Goal: Information Seeking & Learning: Check status

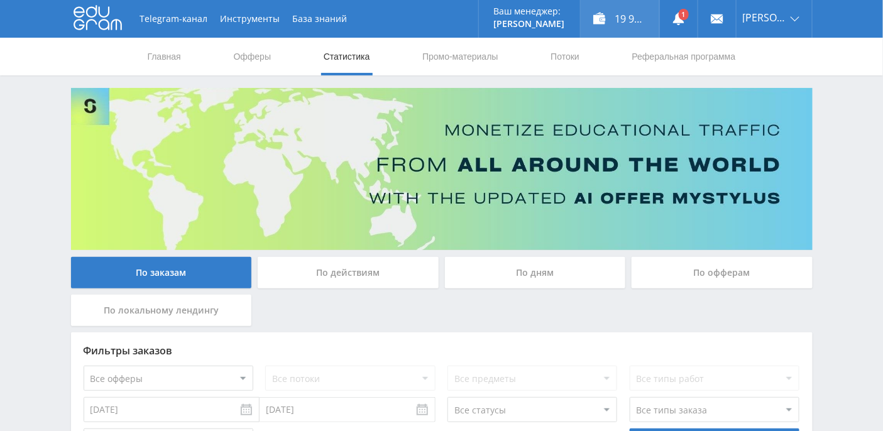
click at [644, 20] on div "19 943,61 ₽" at bounding box center [619, 19] width 79 height 38
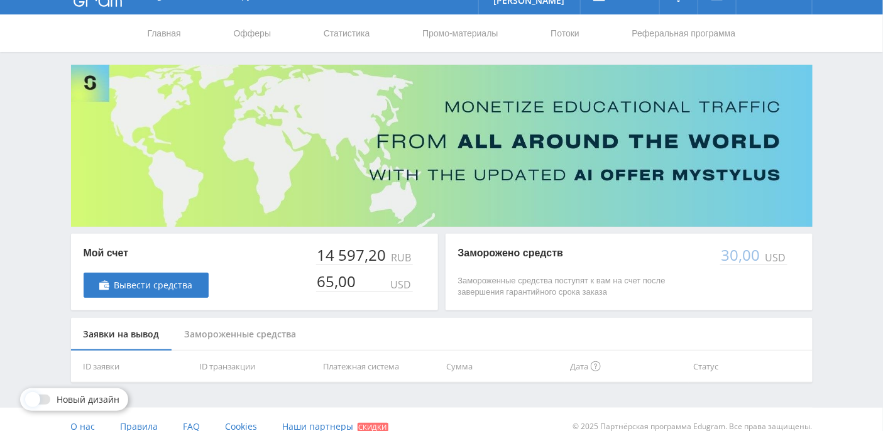
scroll to position [36, 0]
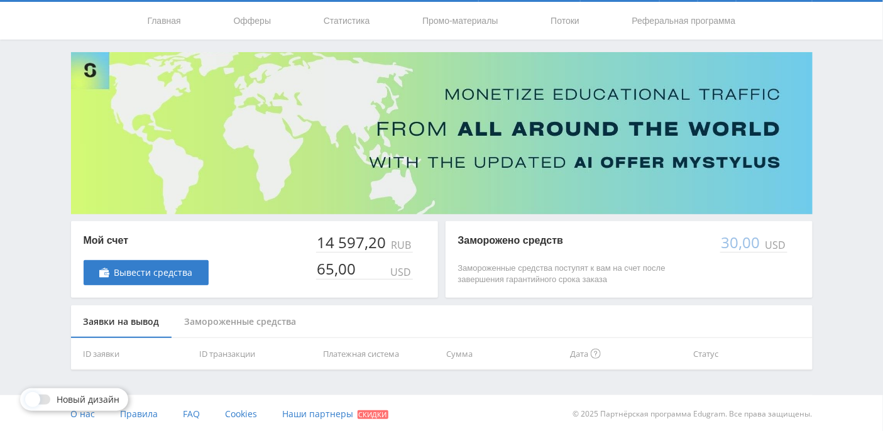
click at [268, 331] on div "Замороженные средства" at bounding box center [240, 321] width 137 height 33
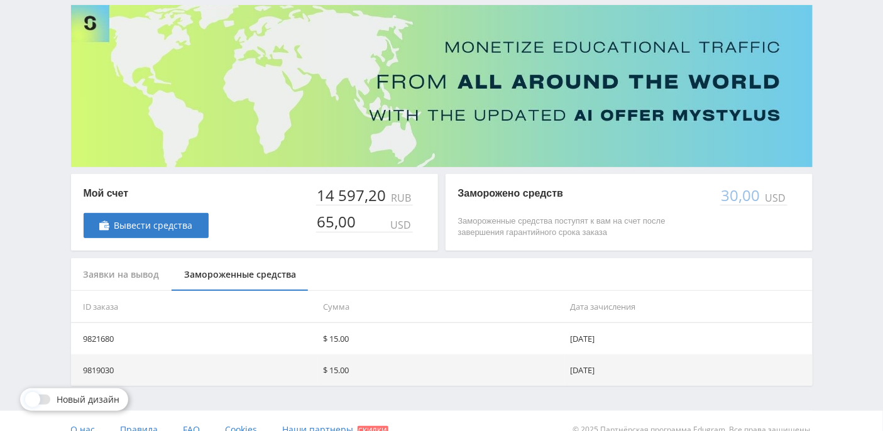
scroll to position [99, 0]
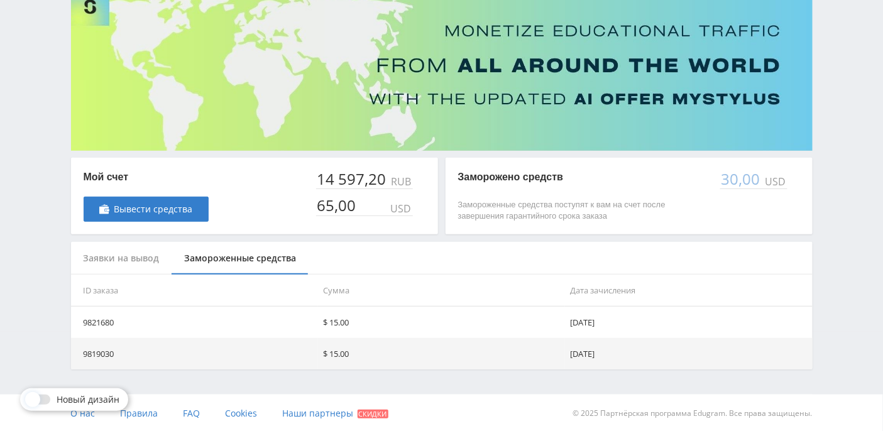
click at [137, 256] on div "Заявки на вывод" at bounding box center [121, 258] width 101 height 33
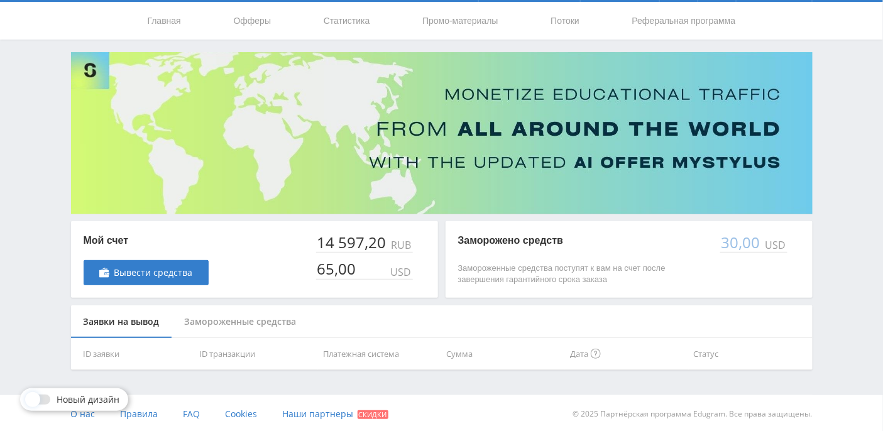
scroll to position [0, 0]
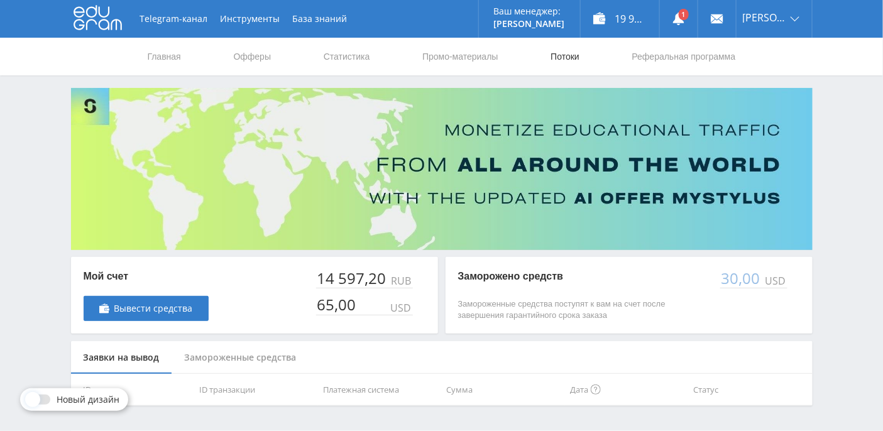
click at [579, 58] on link "Потоки" at bounding box center [564, 57] width 31 height 38
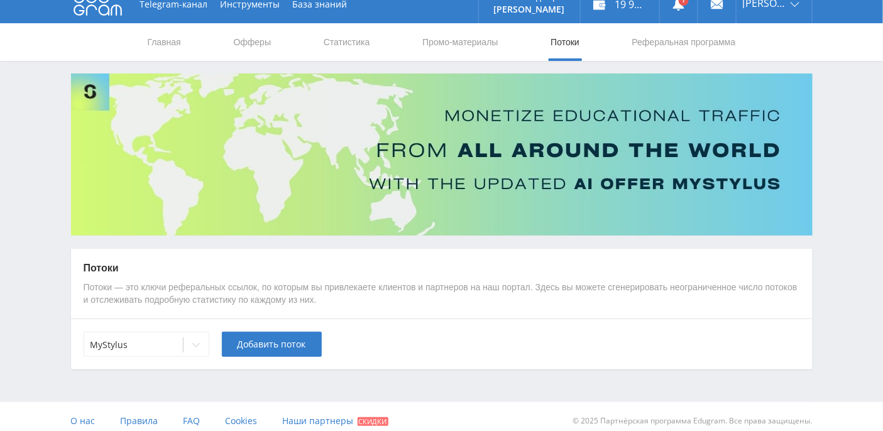
scroll to position [22, 0]
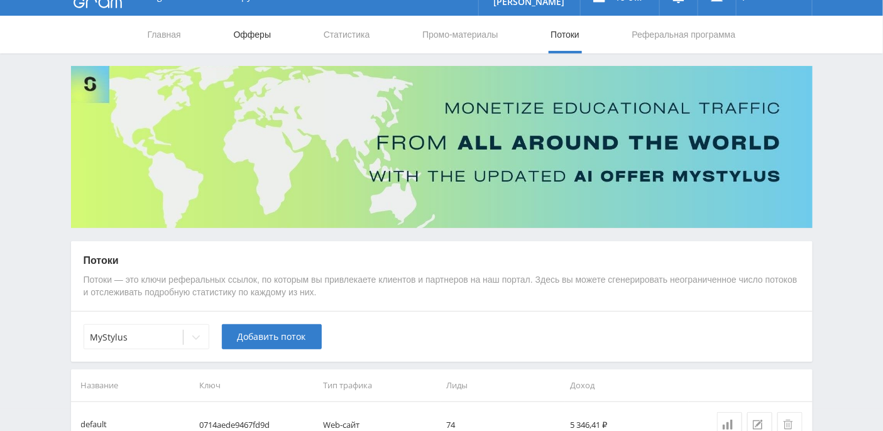
click at [257, 35] on link "Офферы" at bounding box center [252, 35] width 40 height 38
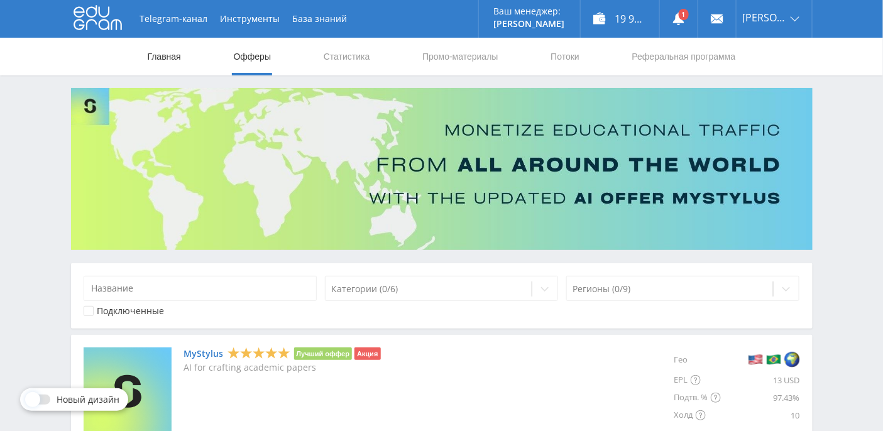
click at [161, 53] on link "Главная" at bounding box center [164, 57] width 36 height 38
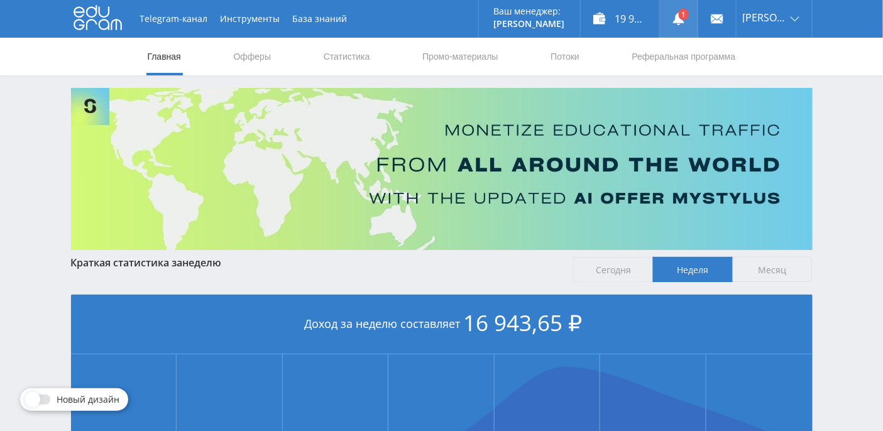
click at [684, 20] on use at bounding box center [678, 19] width 11 height 13
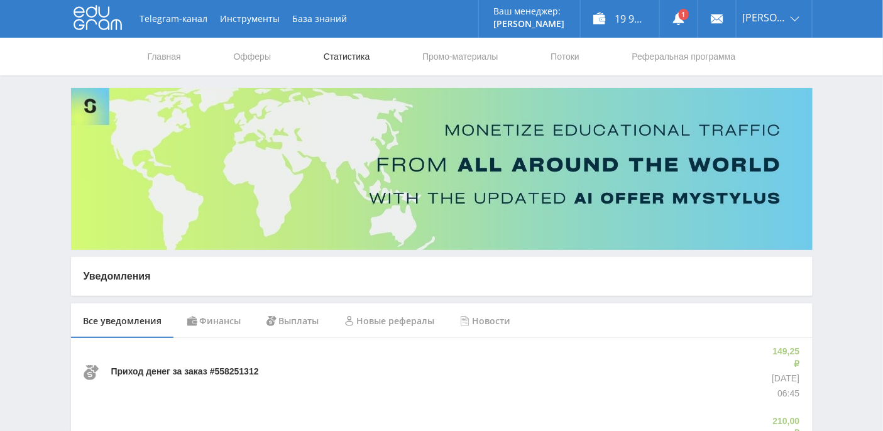
click at [342, 66] on link "Статистика" at bounding box center [346, 57] width 49 height 38
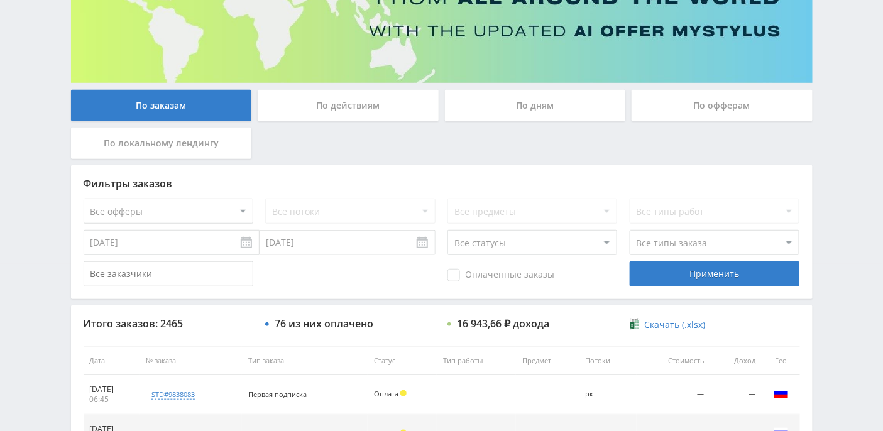
click at [548, 107] on div "По дням" at bounding box center [535, 105] width 181 height 31
click at [0, 0] on input "По дням" at bounding box center [0, 0] width 0 height 0
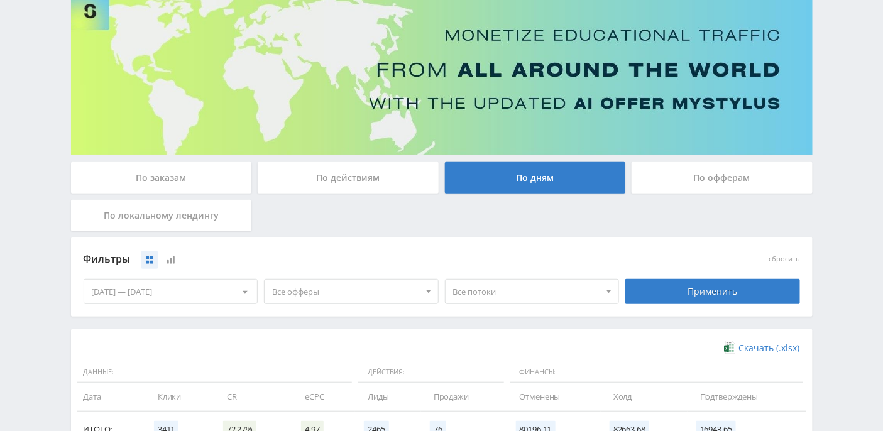
scroll to position [167, 0]
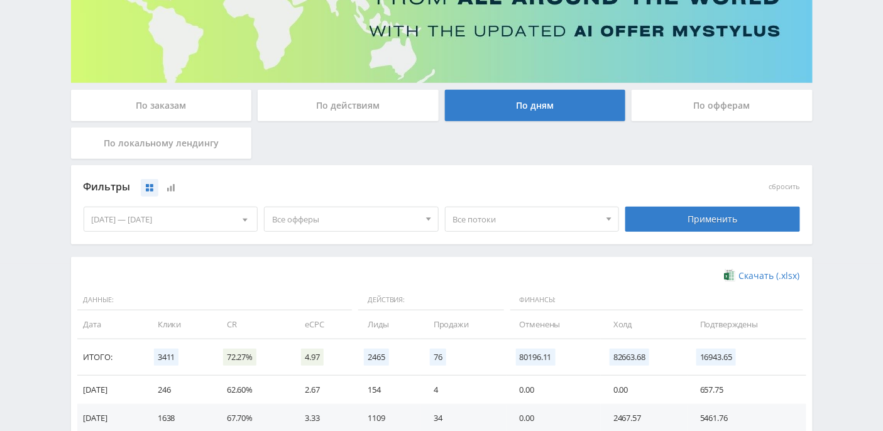
click at [567, 219] on span "Все потоки" at bounding box center [526, 219] width 147 height 24
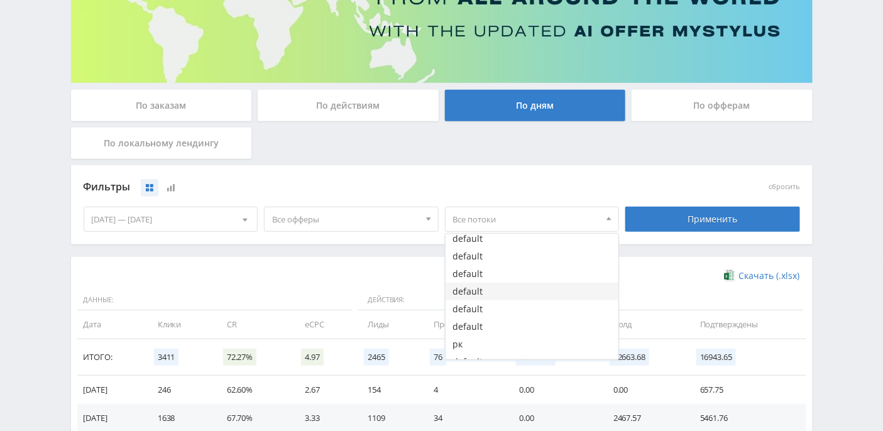
scroll to position [33, 0]
click at [344, 173] on div "Фильтры" at bounding box center [351, 187] width 542 height 29
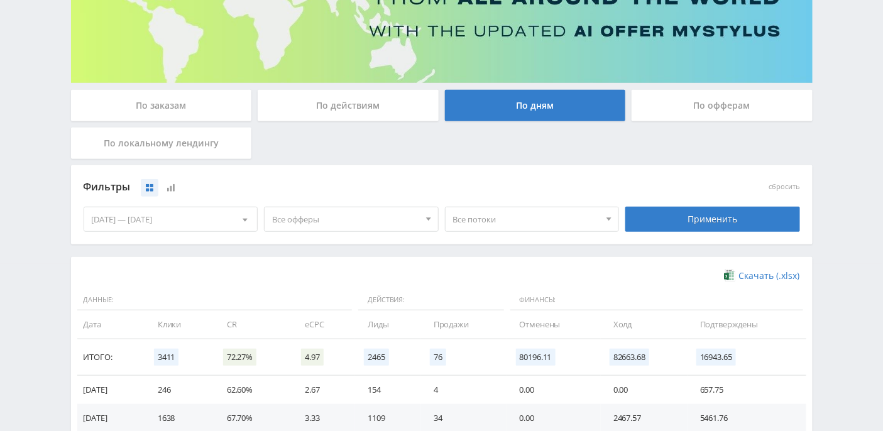
click at [330, 104] on div "По действиям" at bounding box center [348, 105] width 181 height 31
click at [0, 0] on input "По действиям" at bounding box center [0, 0] width 0 height 0
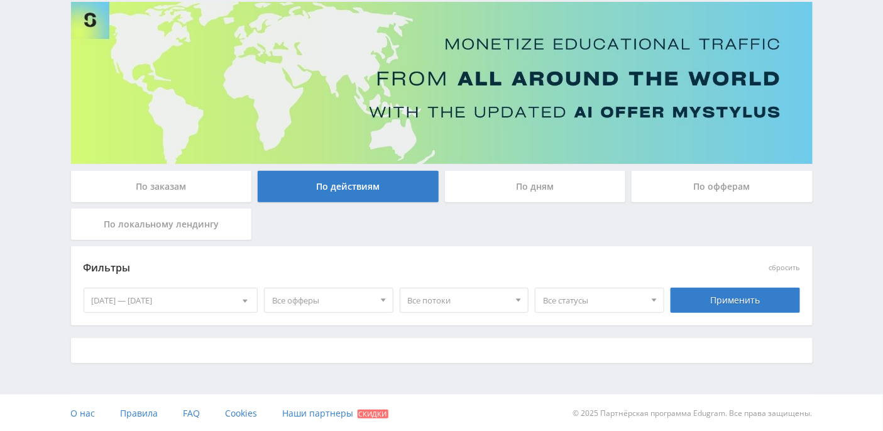
scroll to position [167, 0]
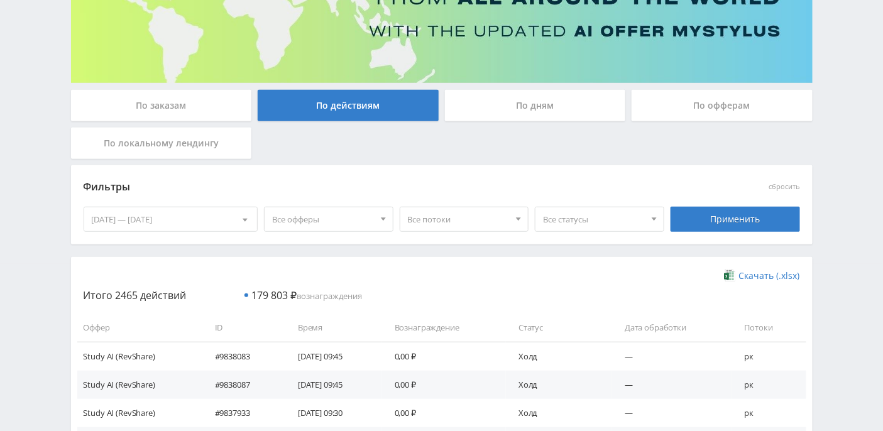
click at [589, 222] on span "Все статусы" at bounding box center [594, 219] width 102 height 24
click at [581, 278] on button "Подтвержден" at bounding box center [599, 278] width 128 height 18
click at [742, 219] on div "Применить" at bounding box center [734, 219] width 129 height 25
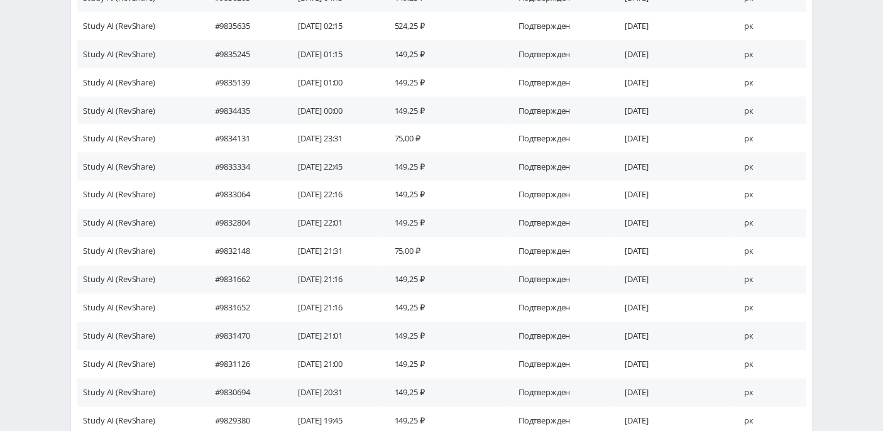
scroll to position [763, 0]
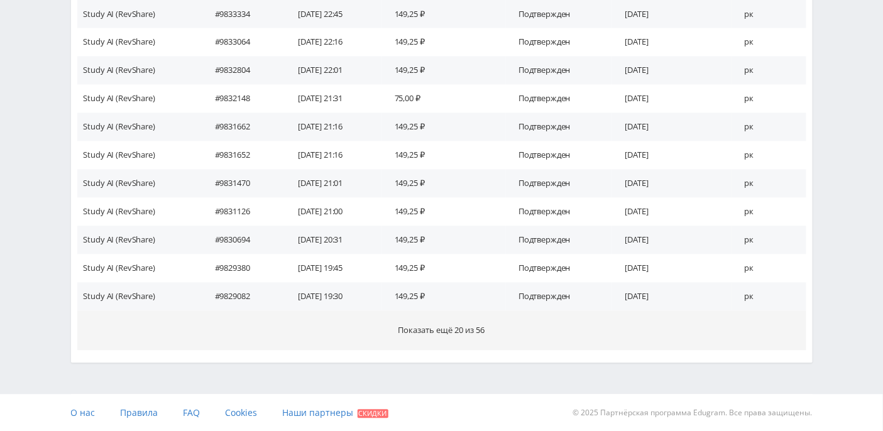
click at [464, 329] on span "Показать ещё 20 из 56" at bounding box center [441, 330] width 87 height 11
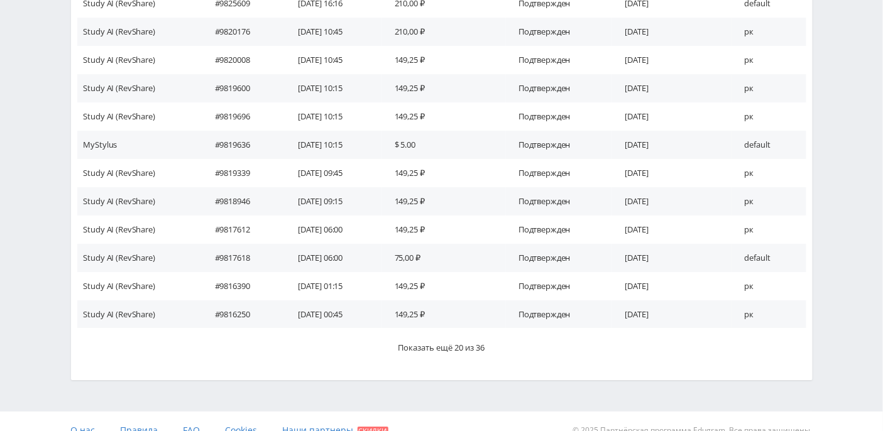
scroll to position [1327, 0]
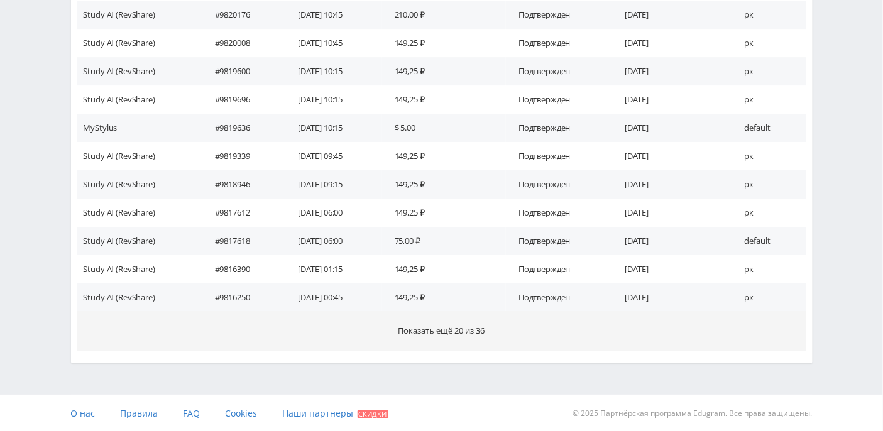
click at [452, 331] on span "Показать ещё 20 из 36" at bounding box center [441, 330] width 87 height 11
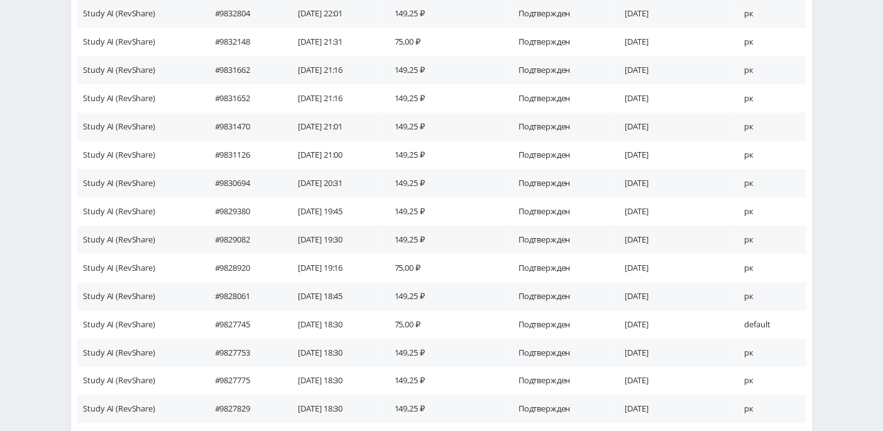
scroll to position [0, 0]
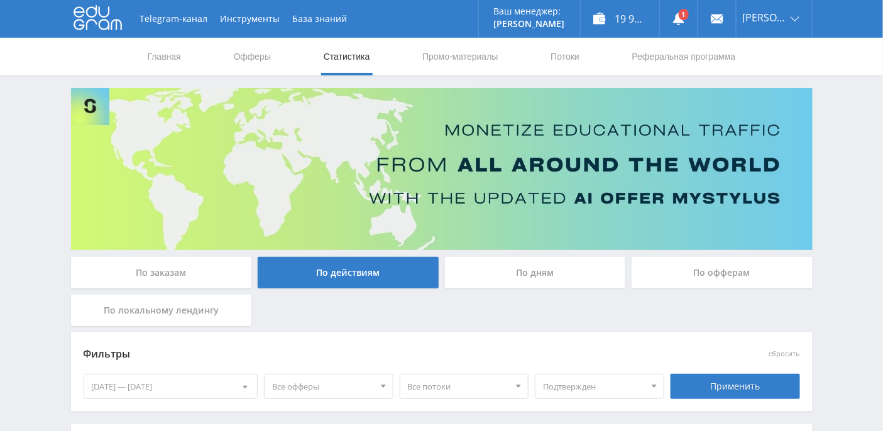
click at [198, 271] on div "По заказам" at bounding box center [161, 272] width 181 height 31
click at [0, 0] on input "По заказам" at bounding box center [0, 0] width 0 height 0
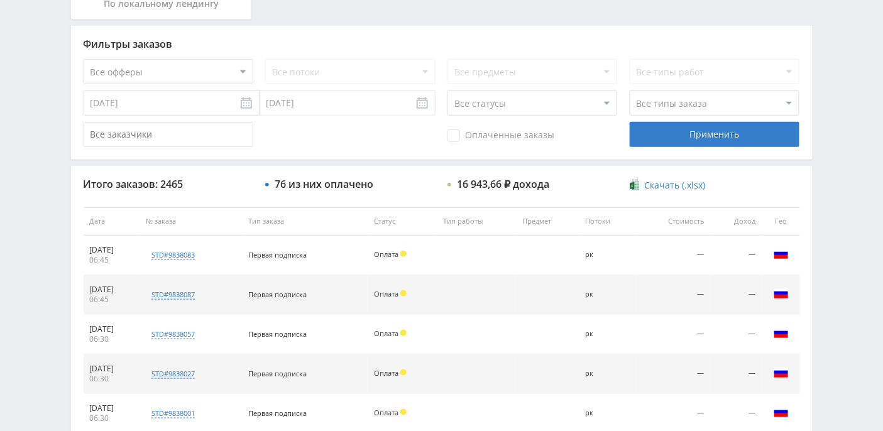
scroll to position [315, 0]
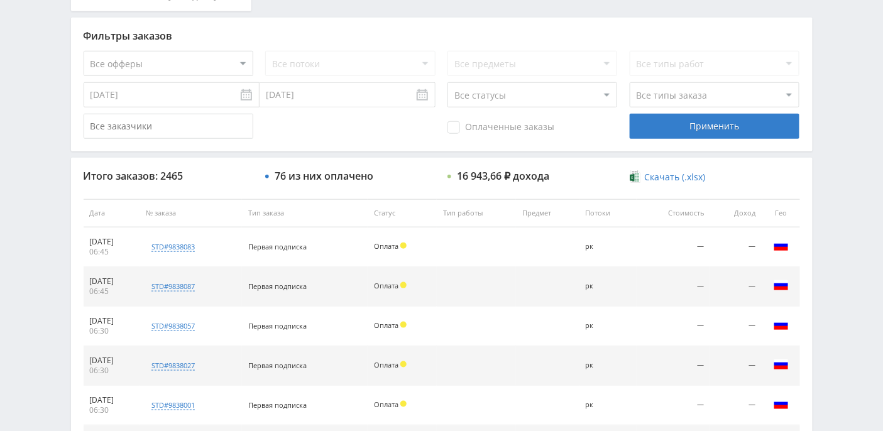
click at [611, 95] on select "Все статусы В аукционе В работе На гарантии Завершен Возврат Черновик" at bounding box center [532, 94] width 170 height 25
select select "3"
click at [447, 82] on select "Все статусы В аукционе В работе На гарантии Завершен Возврат Черновик" at bounding box center [532, 94] width 170 height 25
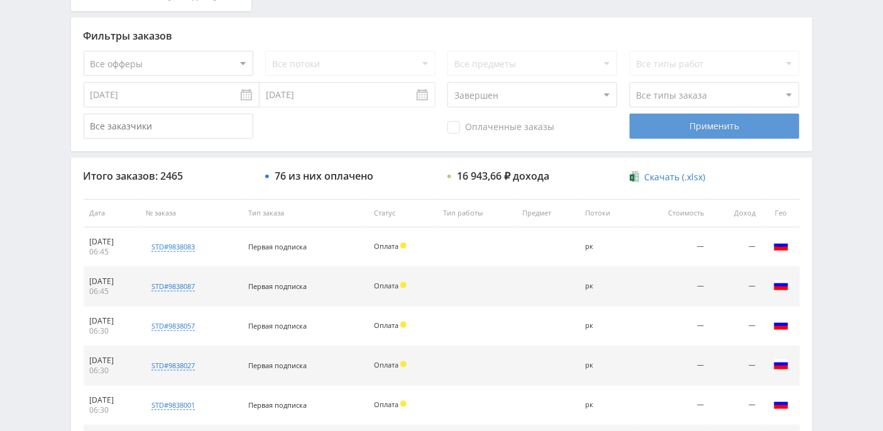
click at [692, 129] on div "Применить" at bounding box center [714, 126] width 170 height 25
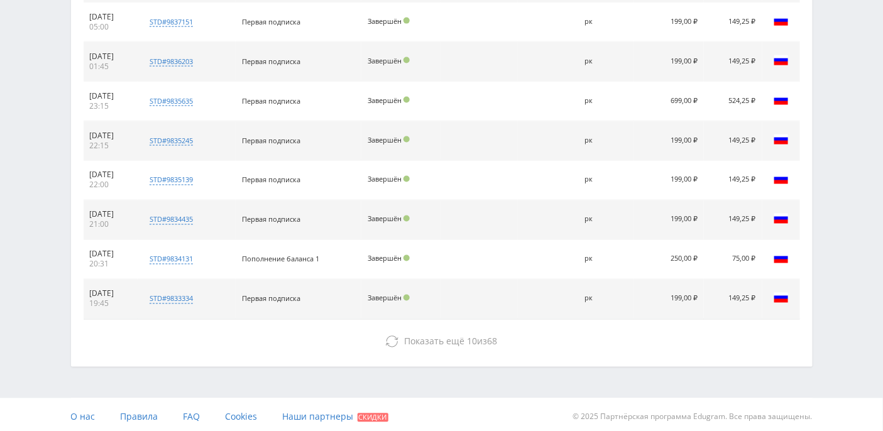
scroll to position [619, 0]
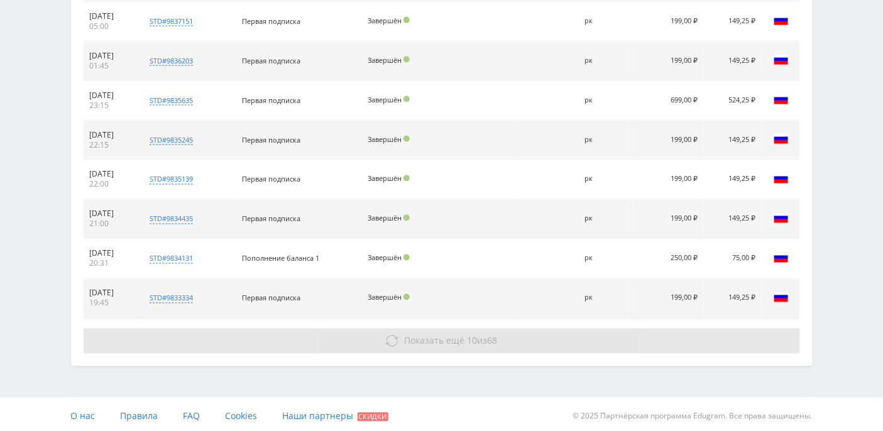
click at [432, 331] on button "Показать ещё 10 из 68" at bounding box center [442, 341] width 716 height 25
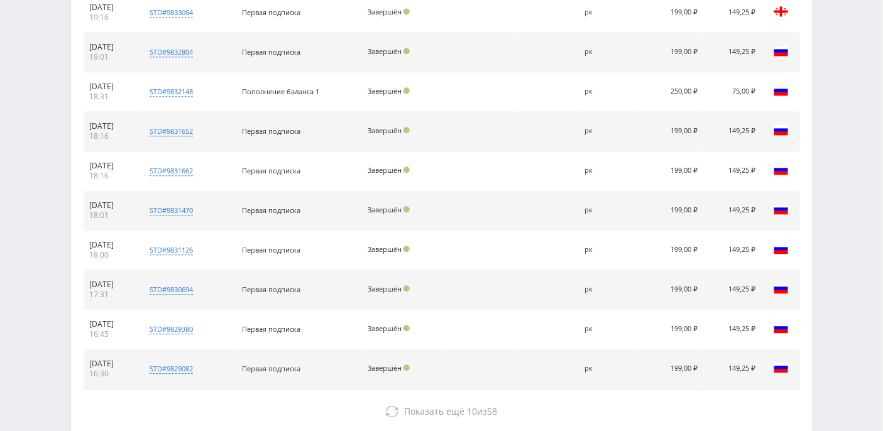
scroll to position [1012, 0]
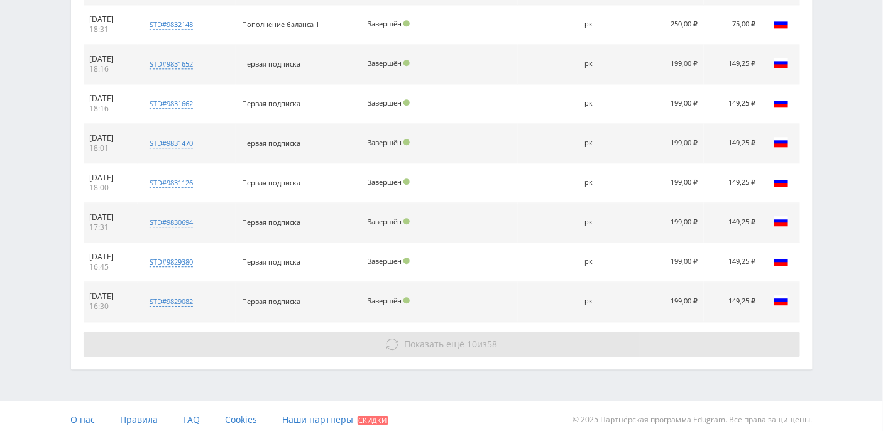
click at [450, 340] on span "Показать ещё" at bounding box center [434, 344] width 60 height 12
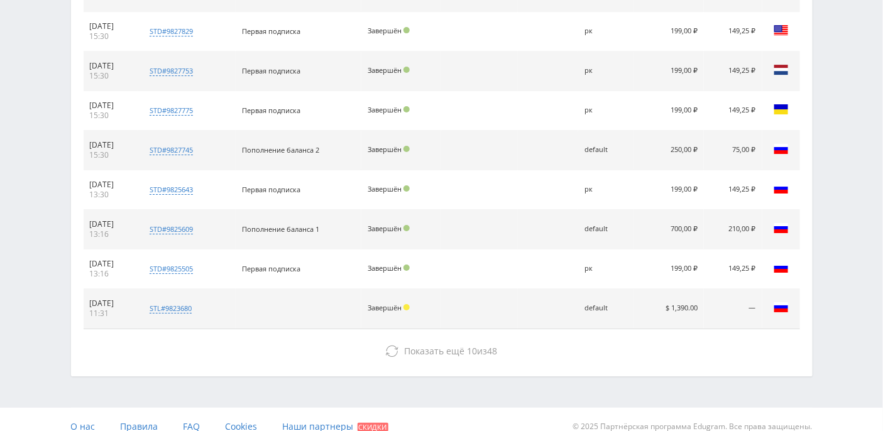
scroll to position [1405, 0]
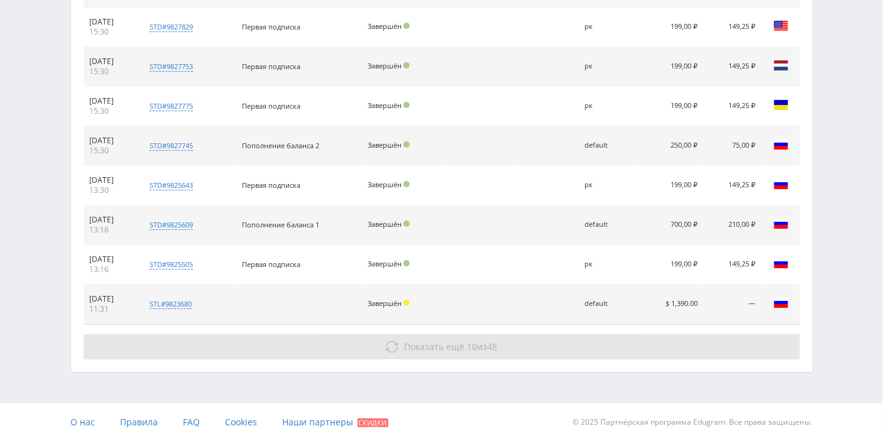
click at [454, 342] on span "Показать ещё" at bounding box center [434, 346] width 60 height 12
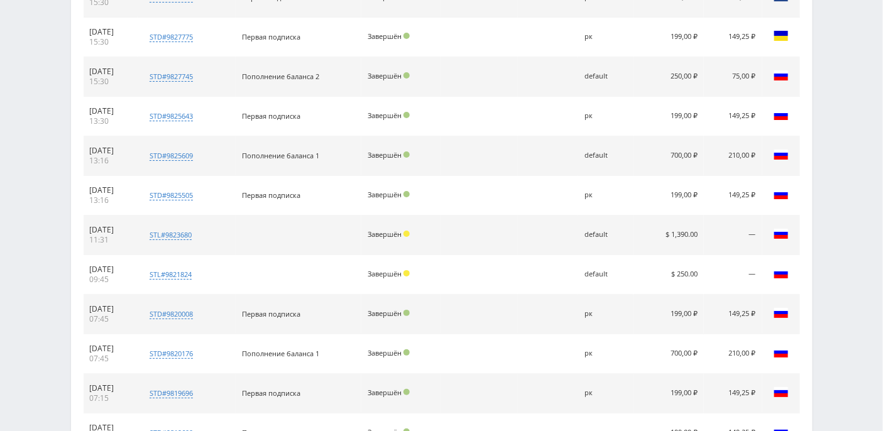
scroll to position [1489, 0]
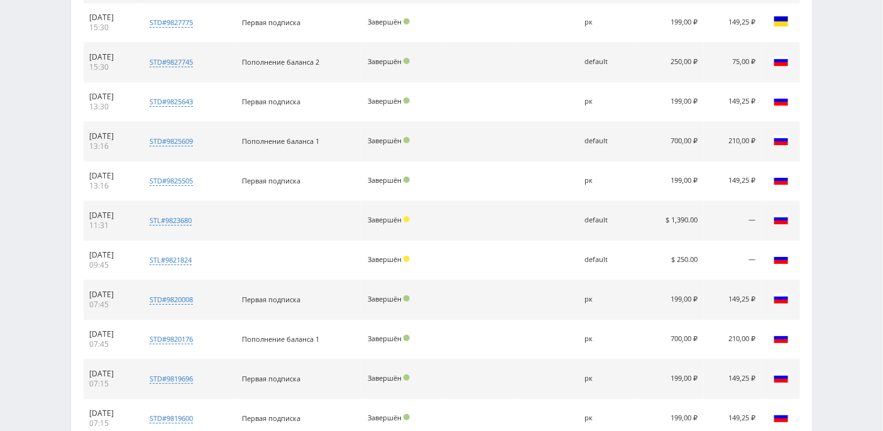
drag, startPoint x: 660, startPoint y: 212, endPoint x: 722, endPoint y: 212, distance: 61.6
click at [722, 212] on tr "09.10.2025 11:31 stl#9823680 Заказчик 1456441022 Завершён default $ 1,390.00 — …" at bounding box center [442, 221] width 716 height 40
drag, startPoint x: 670, startPoint y: 247, endPoint x: 705, endPoint y: 246, distance: 35.2
click at [704, 246] on td "$ 250.00" at bounding box center [668, 261] width 71 height 40
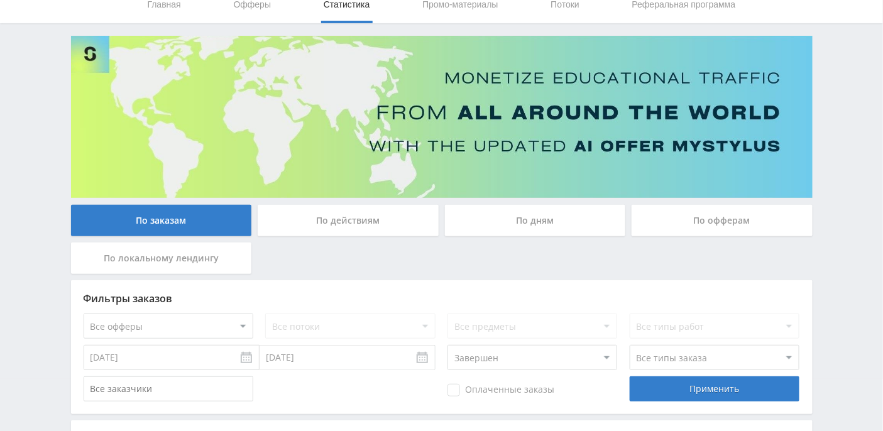
scroll to position [0, 0]
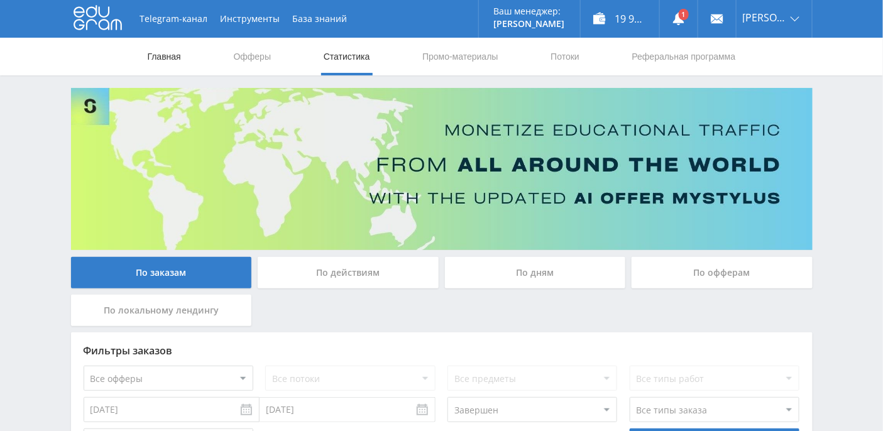
click at [158, 53] on link "Главная" at bounding box center [164, 57] width 36 height 38
